Goal: Contribute content

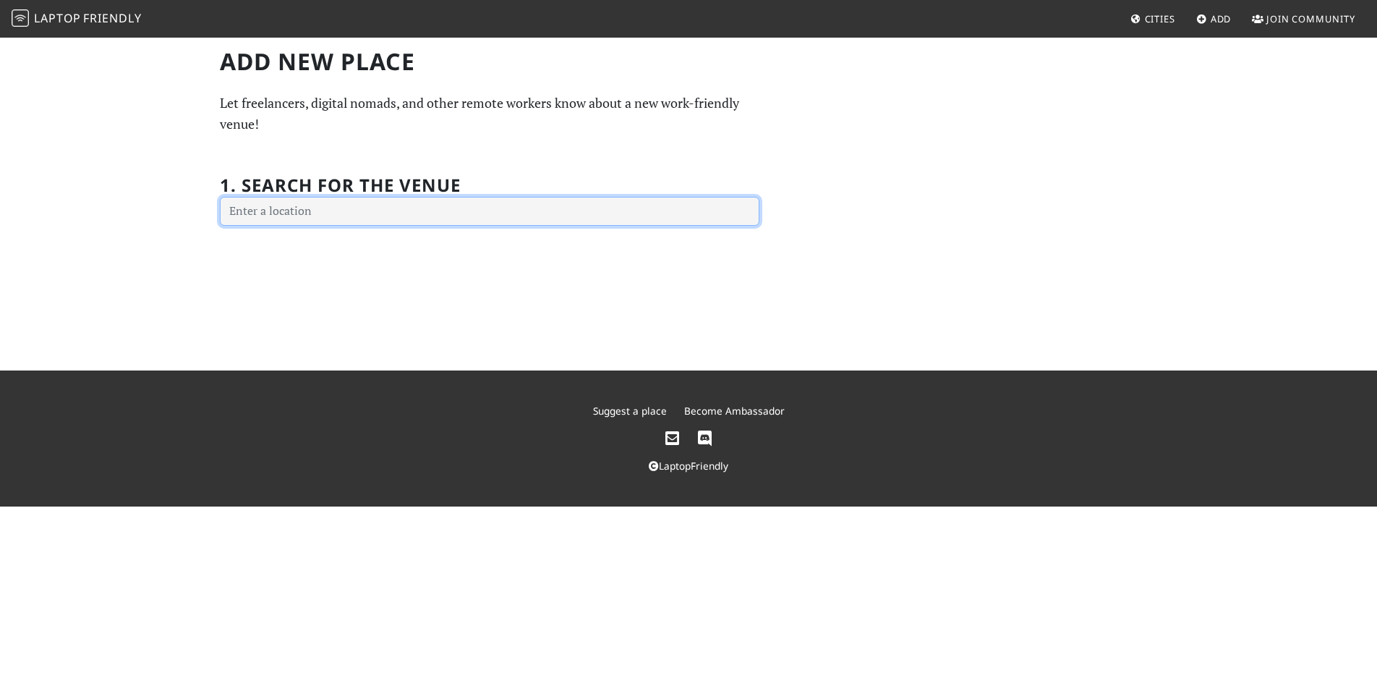
click at [500, 197] on input "text" at bounding box center [490, 211] width 540 height 29
type input "London [STREET_ADDRESS]"
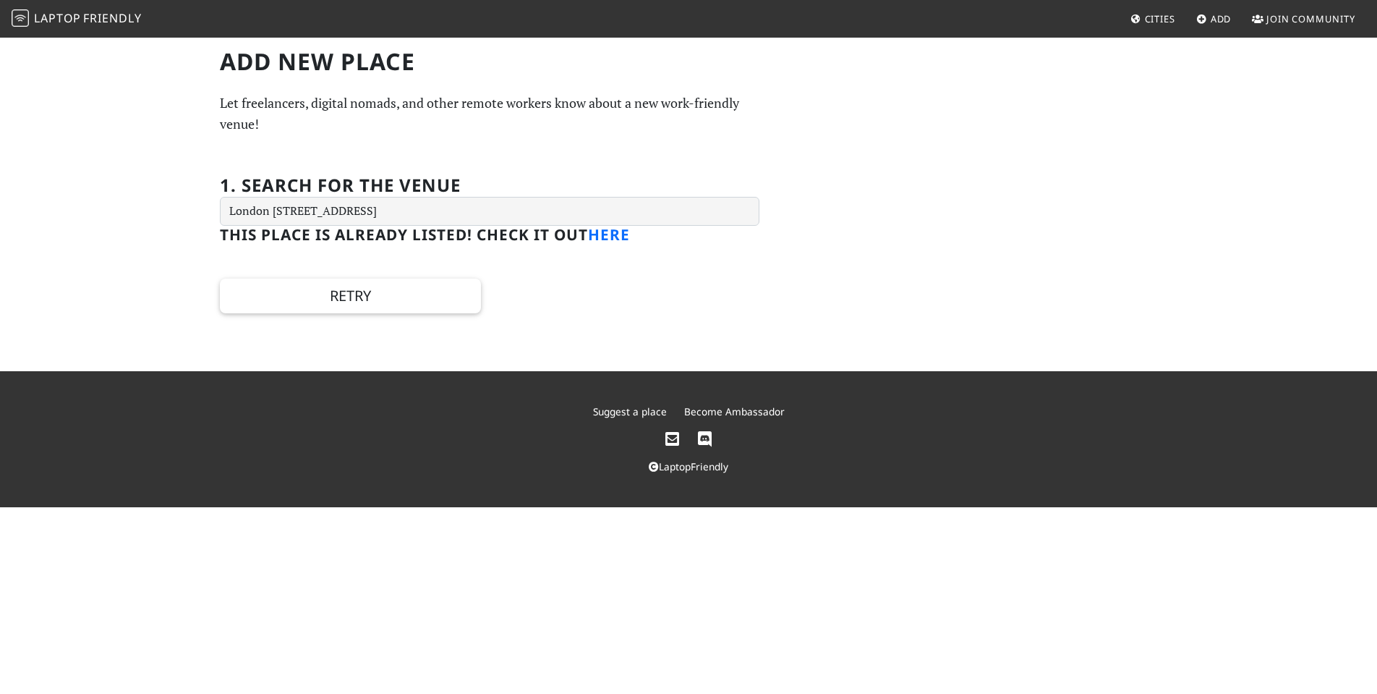
click at [630, 231] on link "here" at bounding box center [609, 234] width 42 height 20
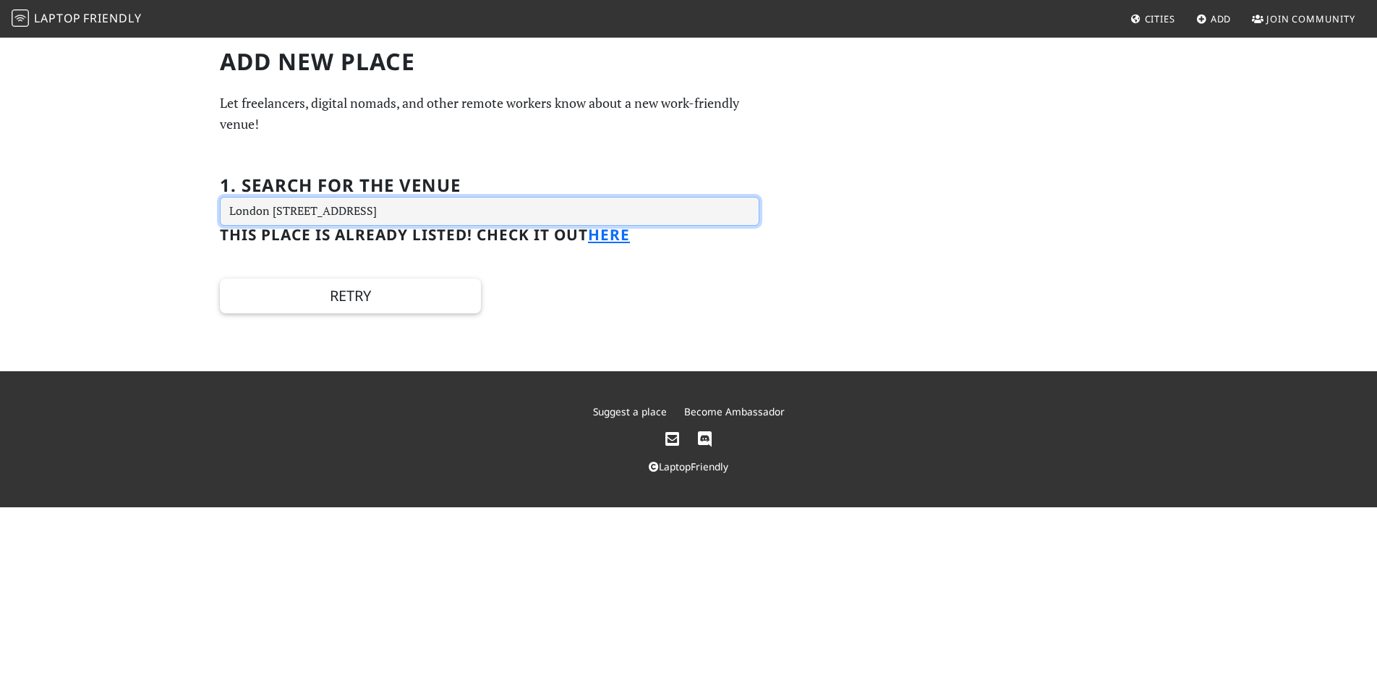
click at [547, 206] on input "London [STREET_ADDRESS]" at bounding box center [490, 211] width 540 height 29
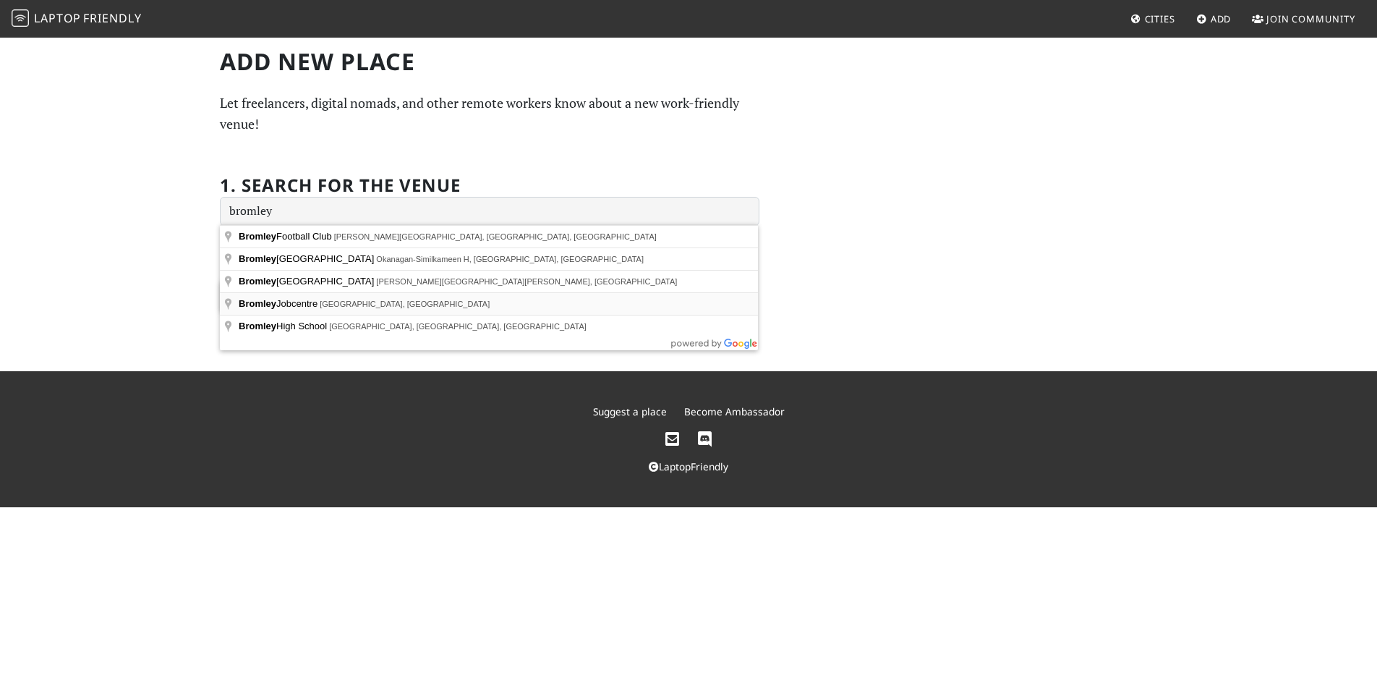
type input "Bromley Jobcentre, [GEOGRAPHIC_DATA], [GEOGRAPHIC_DATA]"
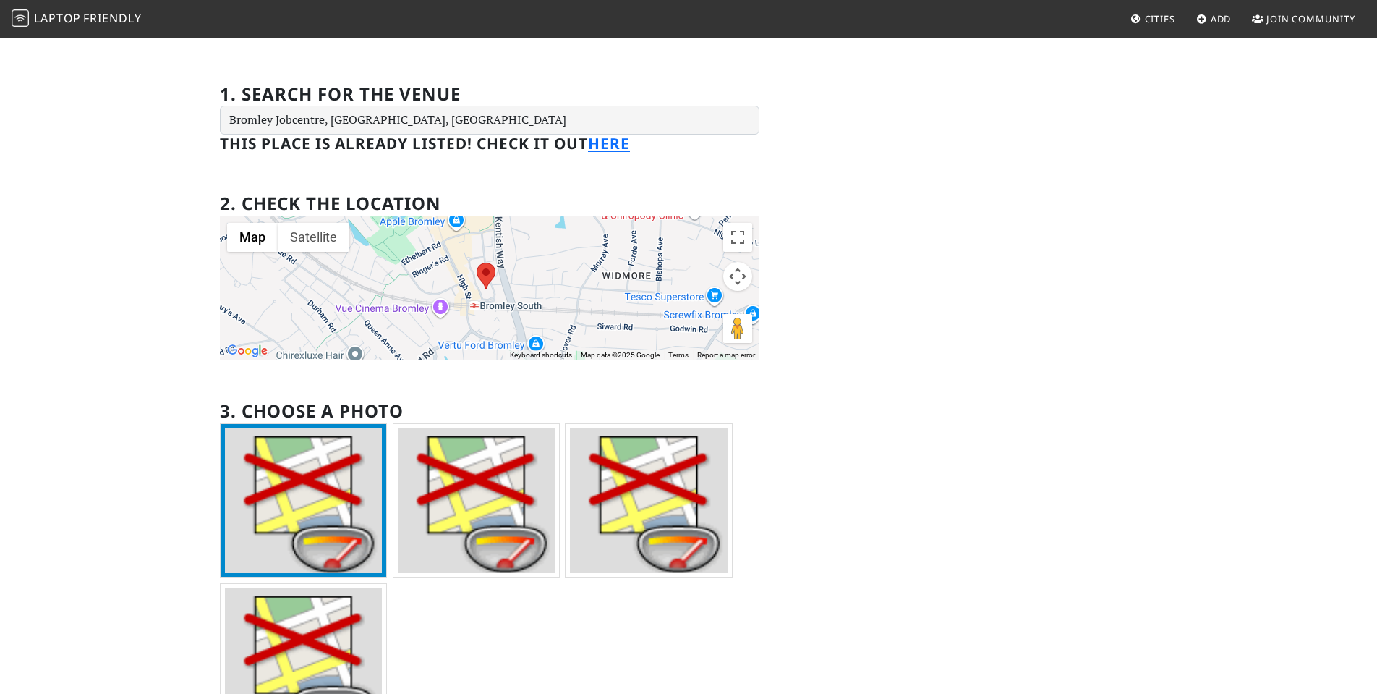
scroll to position [113, 0]
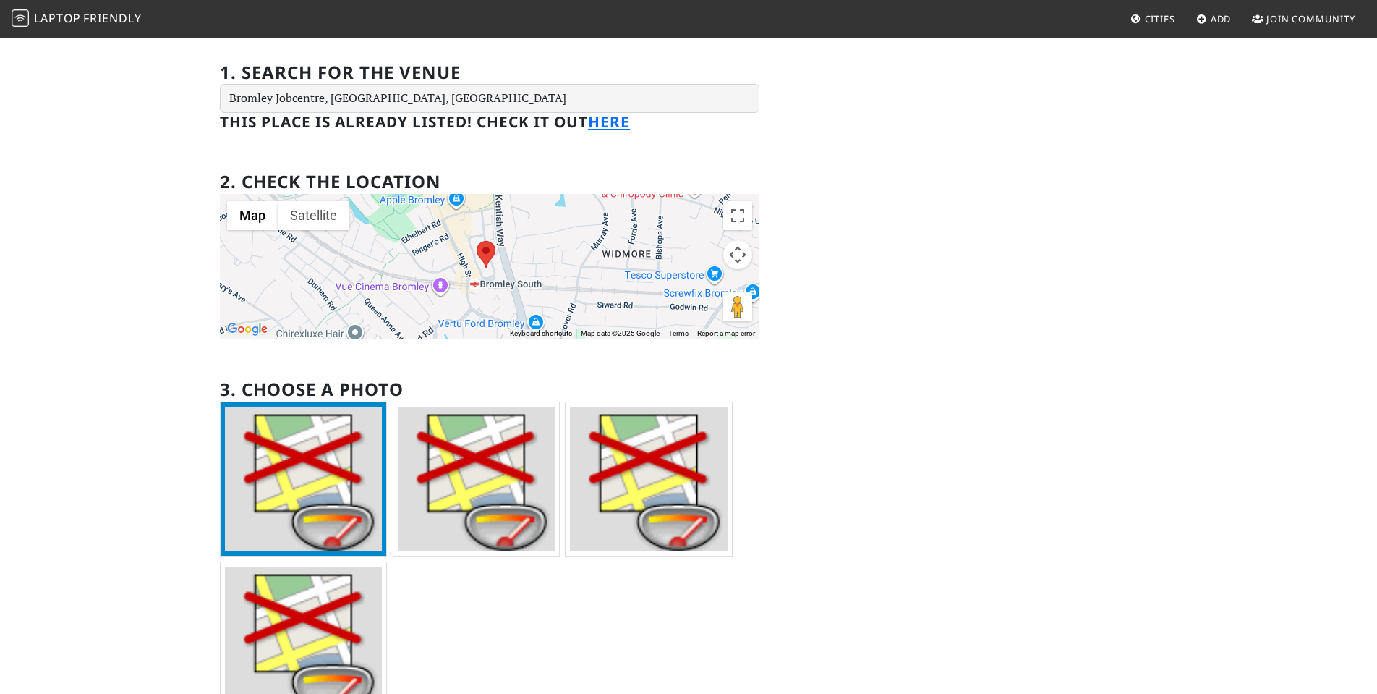
click at [511, 463] on img at bounding box center [476, 478] width 157 height 145
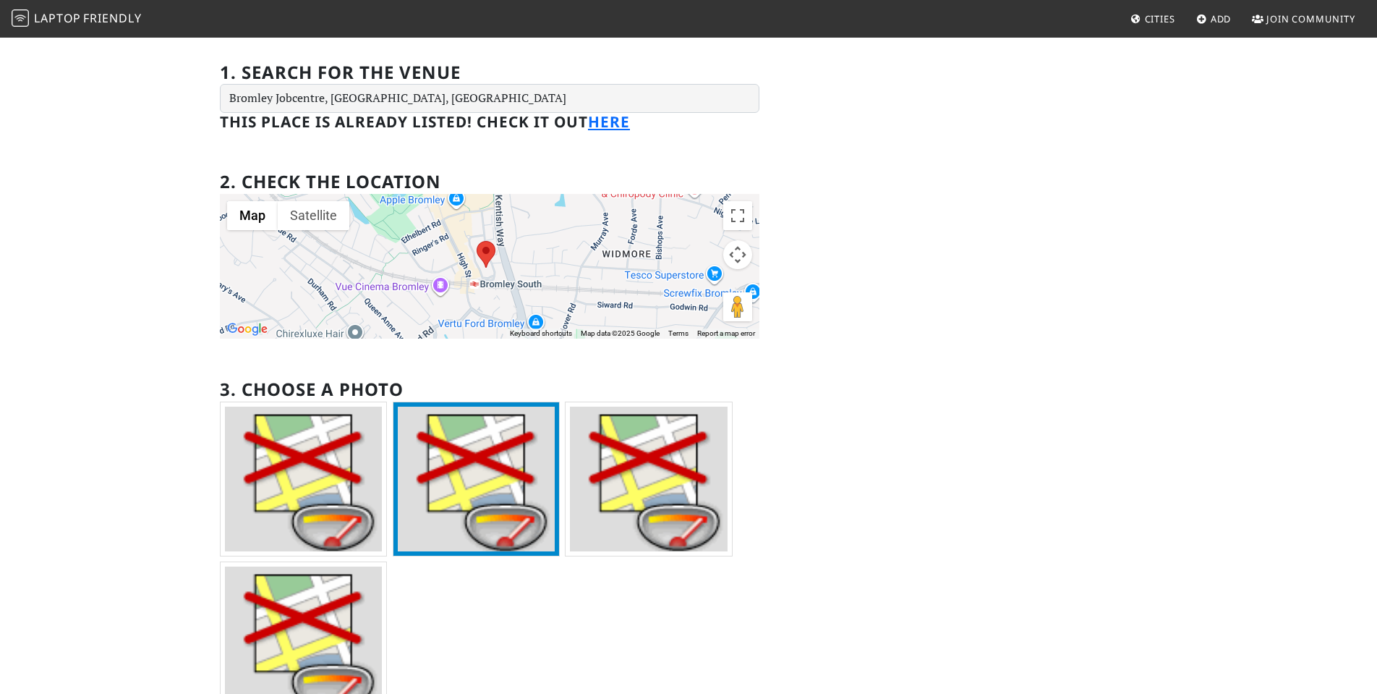
click at [553, 474] on img at bounding box center [476, 478] width 157 height 145
click at [608, 475] on img at bounding box center [648, 478] width 157 height 145
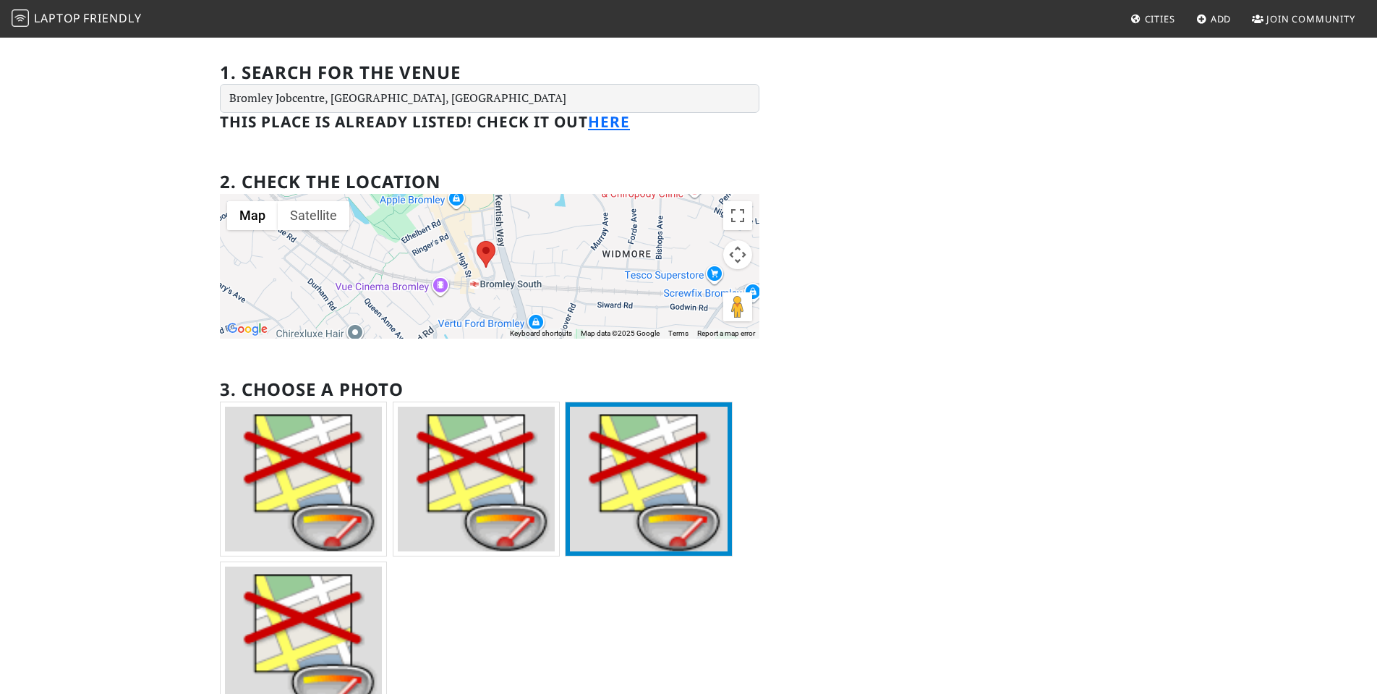
click at [628, 479] on img at bounding box center [648, 478] width 157 height 145
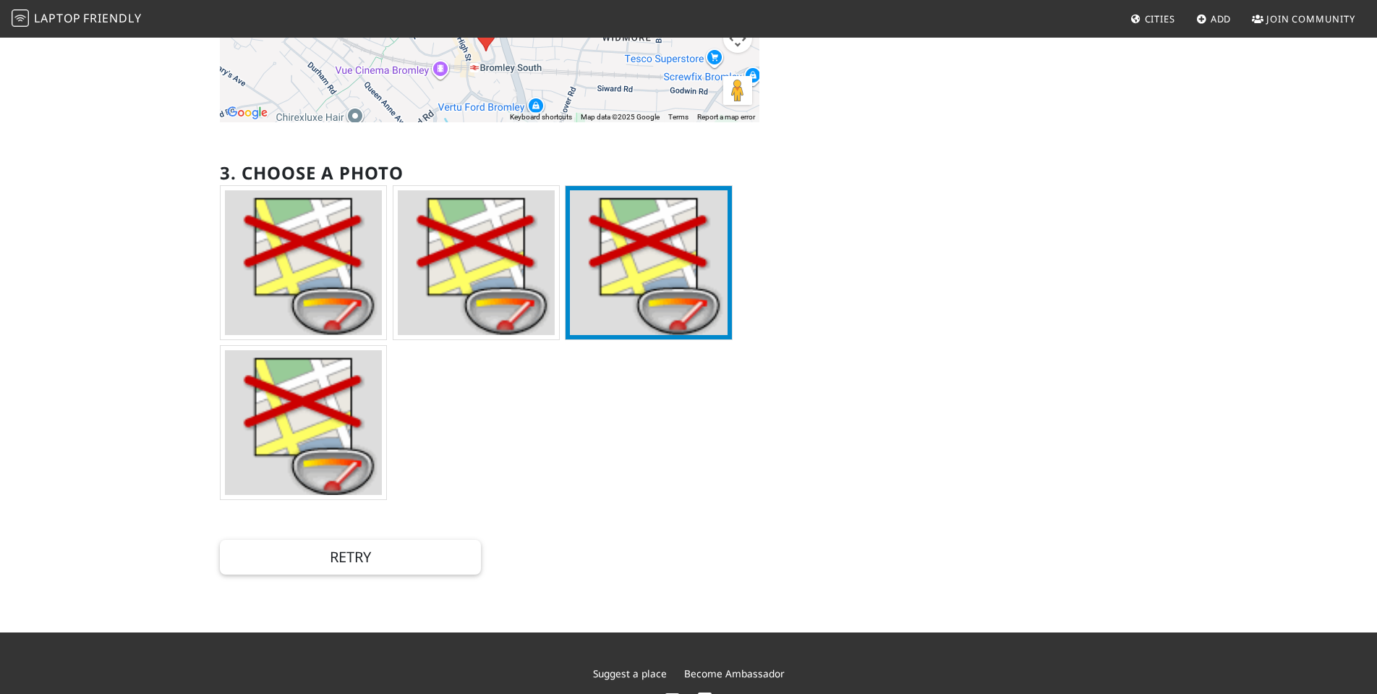
scroll to position [336, 0]
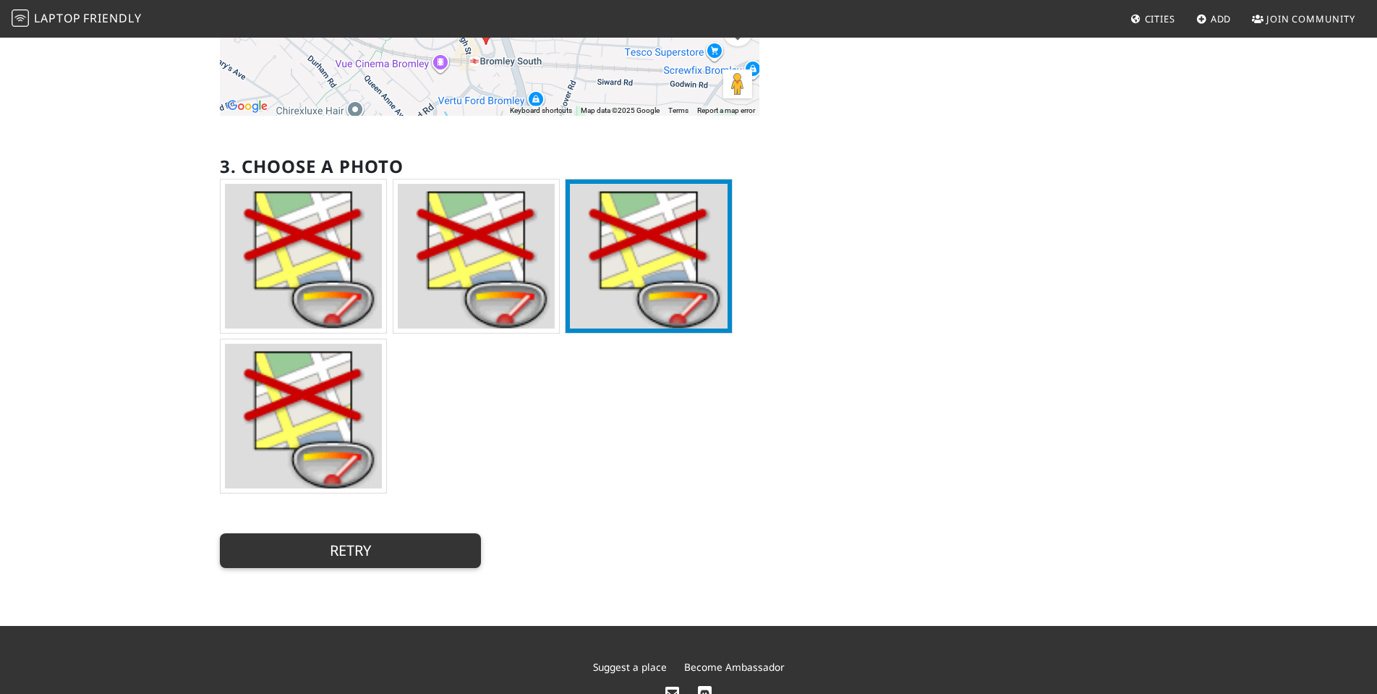
click at [354, 540] on button "Retry" at bounding box center [350, 550] width 261 height 35
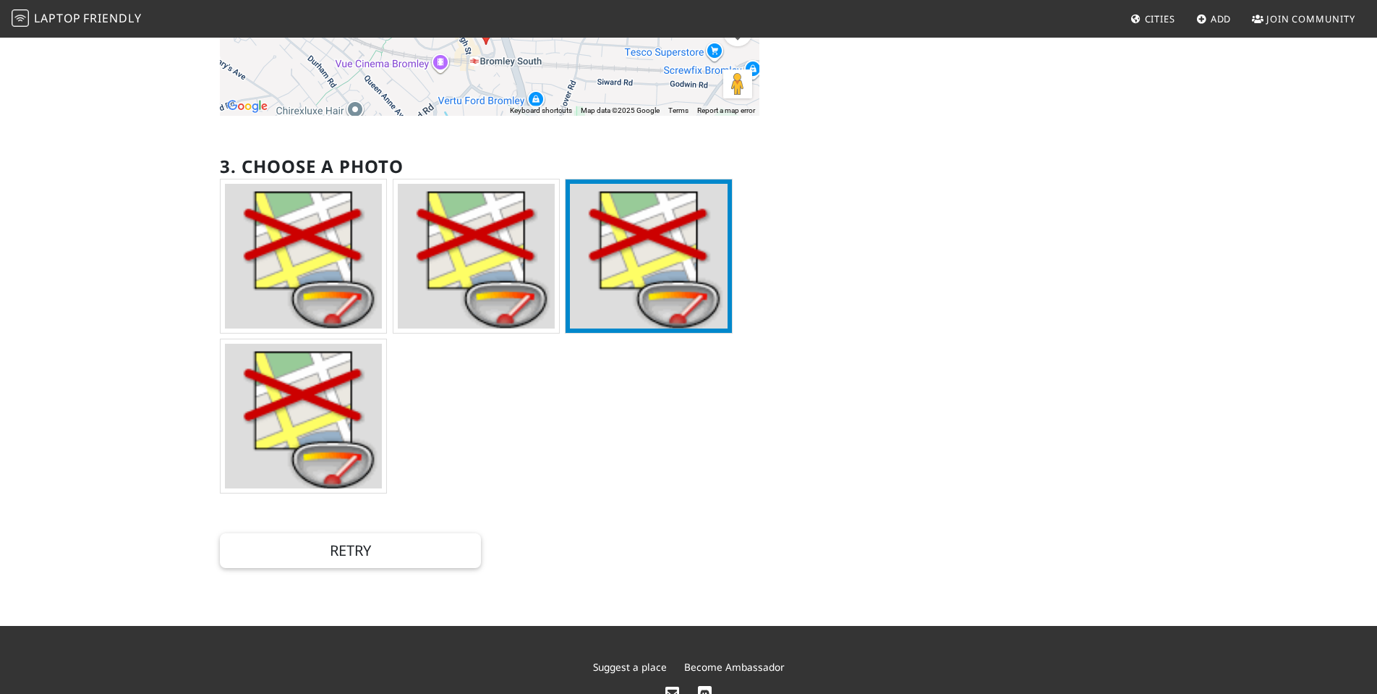
scroll to position [0, 0]
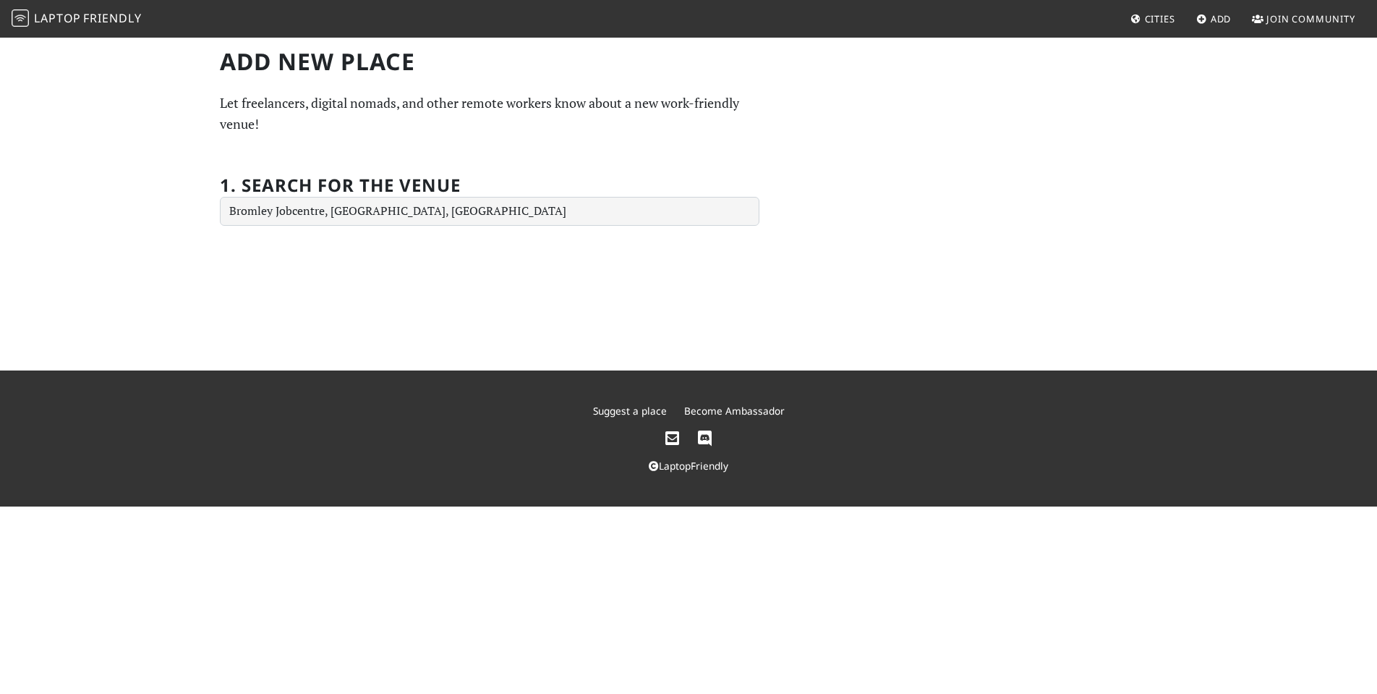
click at [490, 329] on div "Add new Place Let freelancers, digital nomads, and other remote workers know ab…" at bounding box center [688, 203] width 1377 height 334
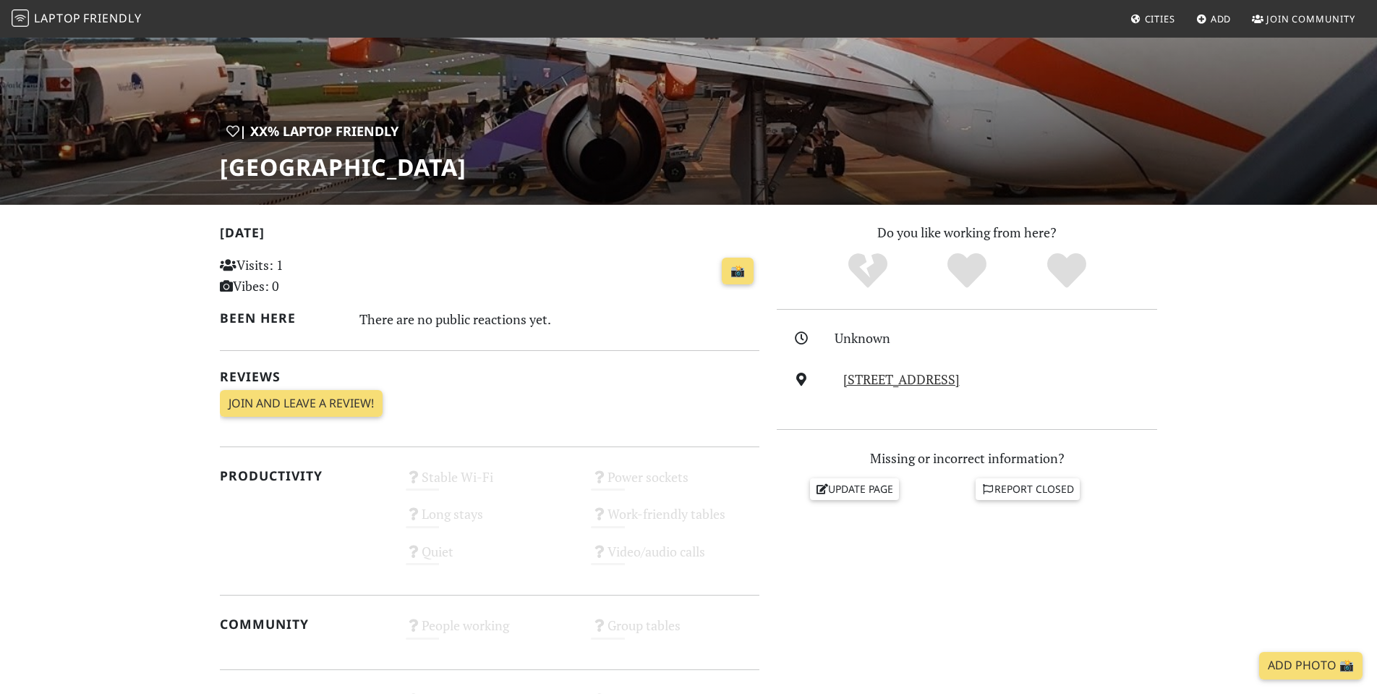
scroll to position [132, 0]
